Goal: Information Seeking & Learning: Compare options

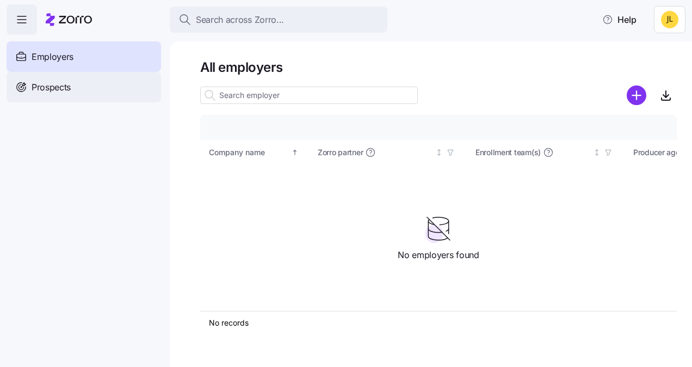
click at [84, 99] on div "Prospects" at bounding box center [84, 87] width 155 height 30
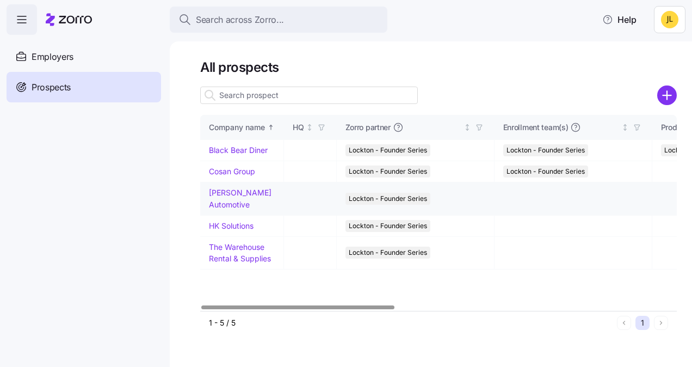
click at [235, 193] on link "[PERSON_NAME] Automotive" at bounding box center [240, 198] width 63 height 21
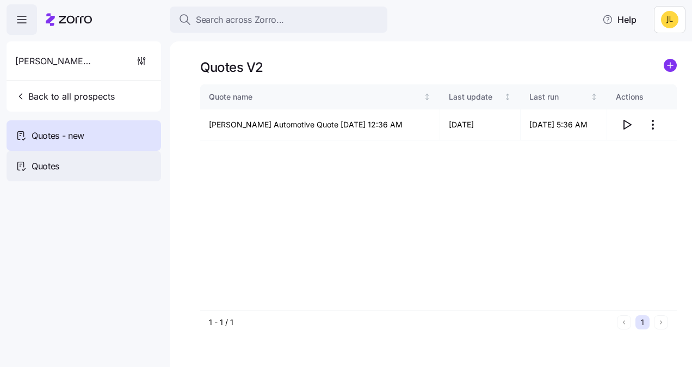
click at [106, 165] on div "Quotes" at bounding box center [84, 166] width 155 height 30
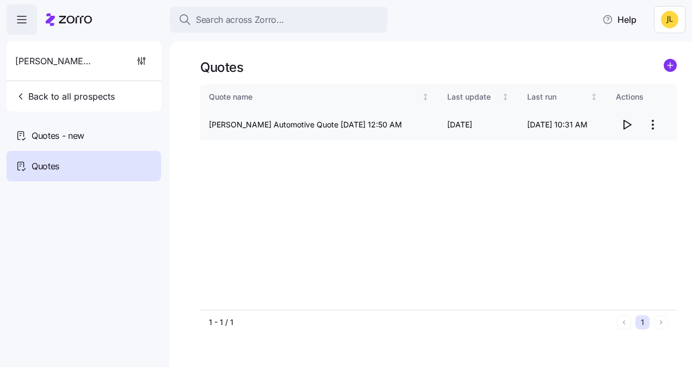
click at [628, 123] on icon "button" at bounding box center [627, 124] width 7 height 9
